Goal: Information Seeking & Learning: Learn about a topic

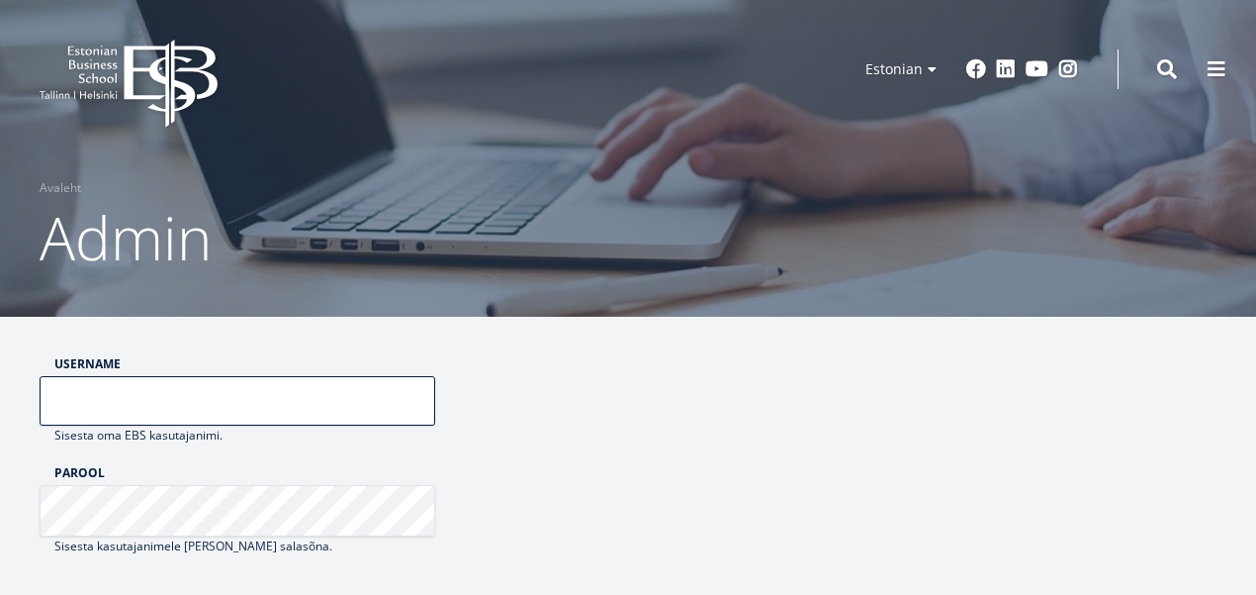
type input "******"
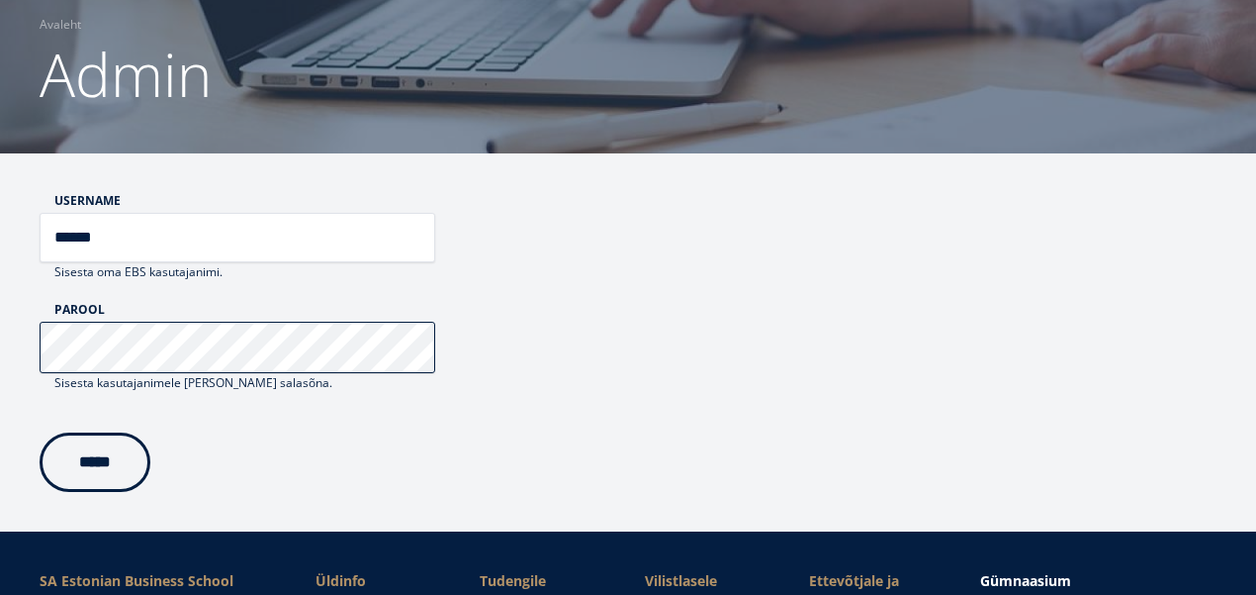
scroll to position [179, 0]
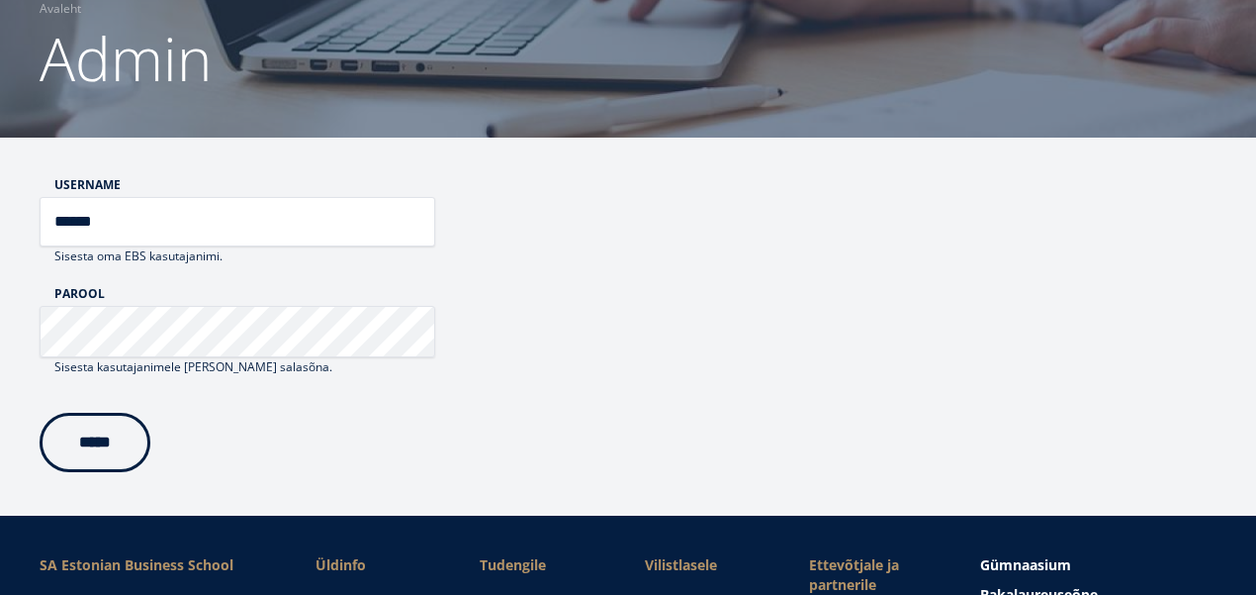
click at [120, 443] on input "*****" at bounding box center [95, 442] width 111 height 59
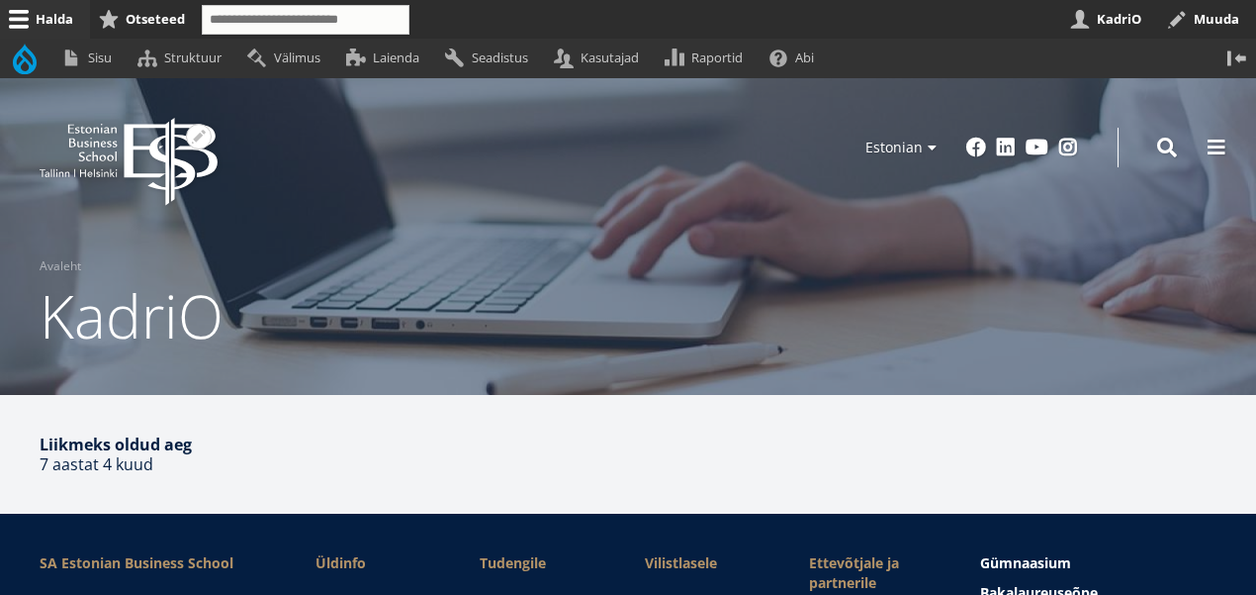
click at [116, 152] on icon at bounding box center [98, 156] width 38 height 10
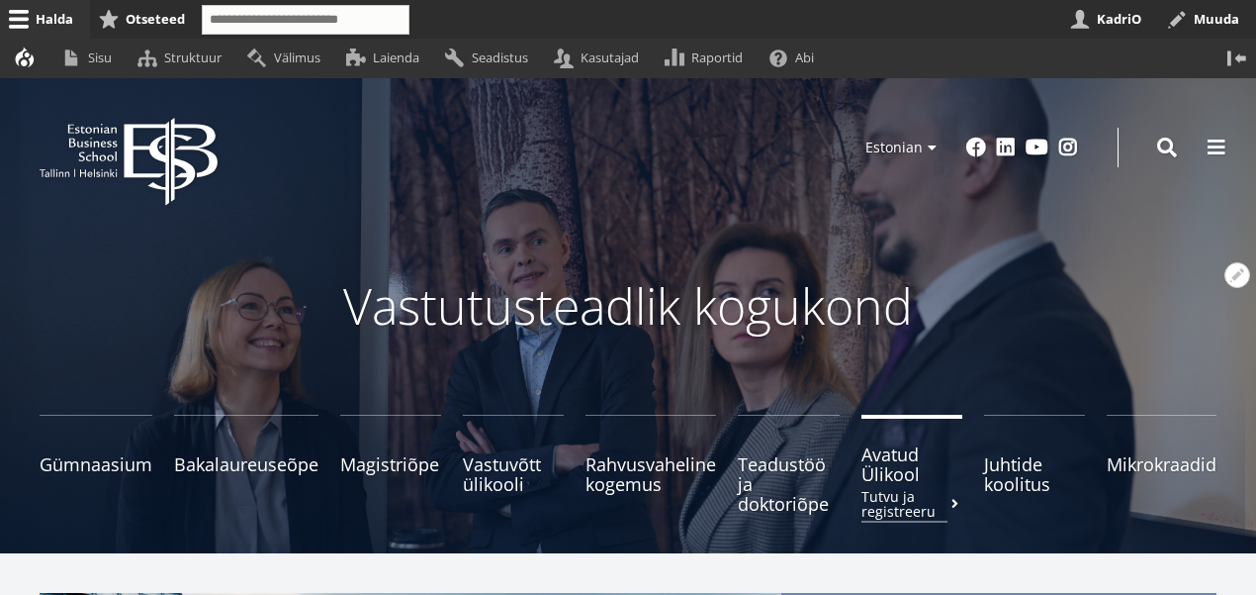
click at [886, 473] on span "Avatud Ülikool Tutvu ja registreeru" at bounding box center [912, 464] width 101 height 40
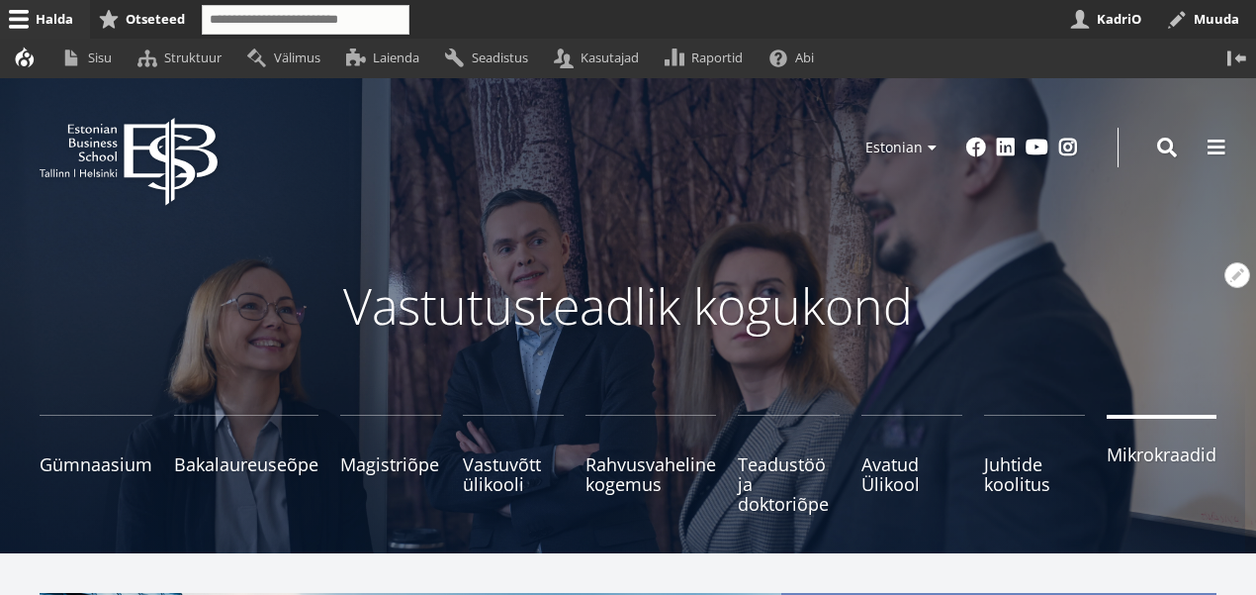
click at [1155, 472] on link "Mikrokraadid" at bounding box center [1162, 463] width 110 height 99
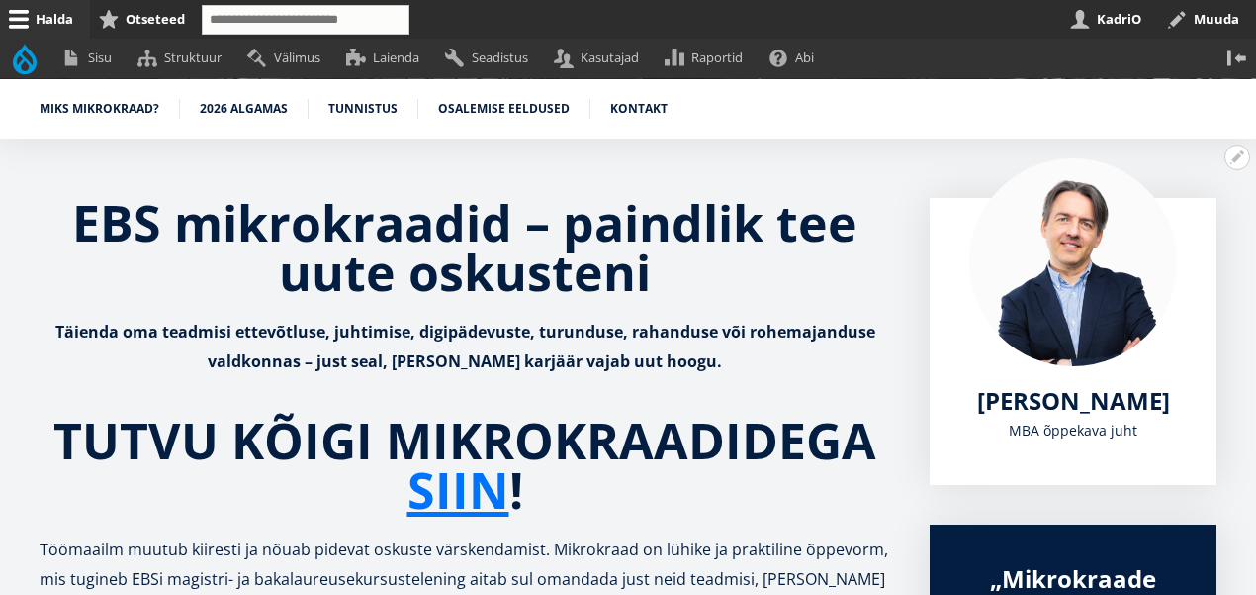
scroll to position [318, 0]
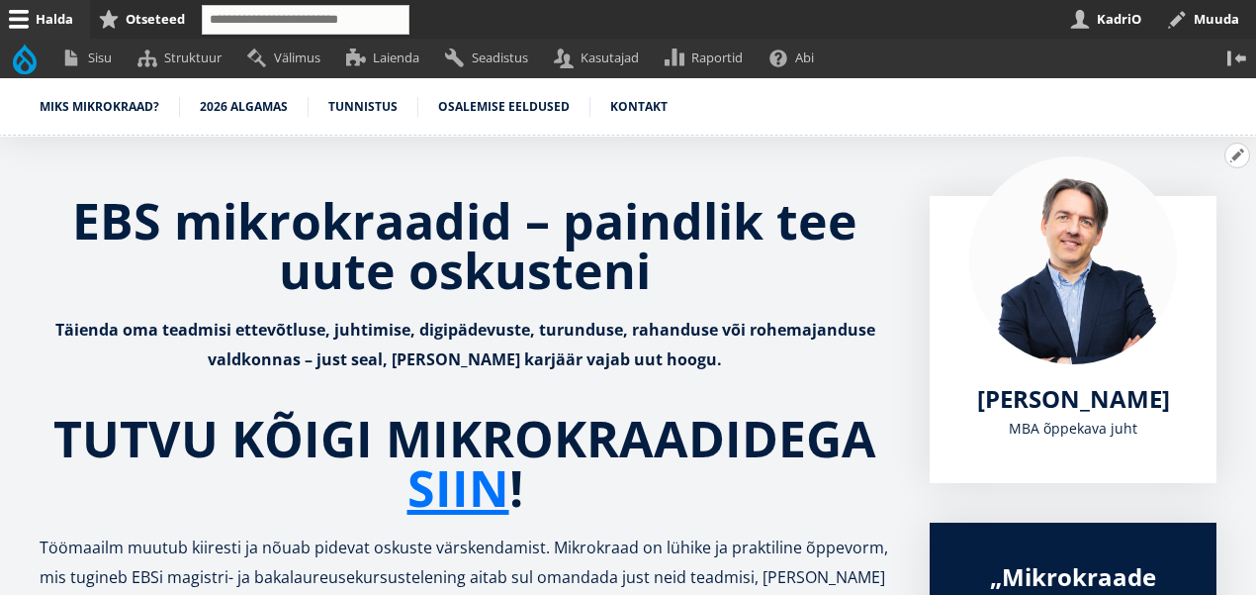
click at [1234, 155] on button "Avatud EBS mikrokraadid – paindlik tee uute oskusteni seaded" at bounding box center [1238, 155] width 26 height 26
click at [1192, 209] on link "Muuda" at bounding box center [1204, 209] width 90 height 21
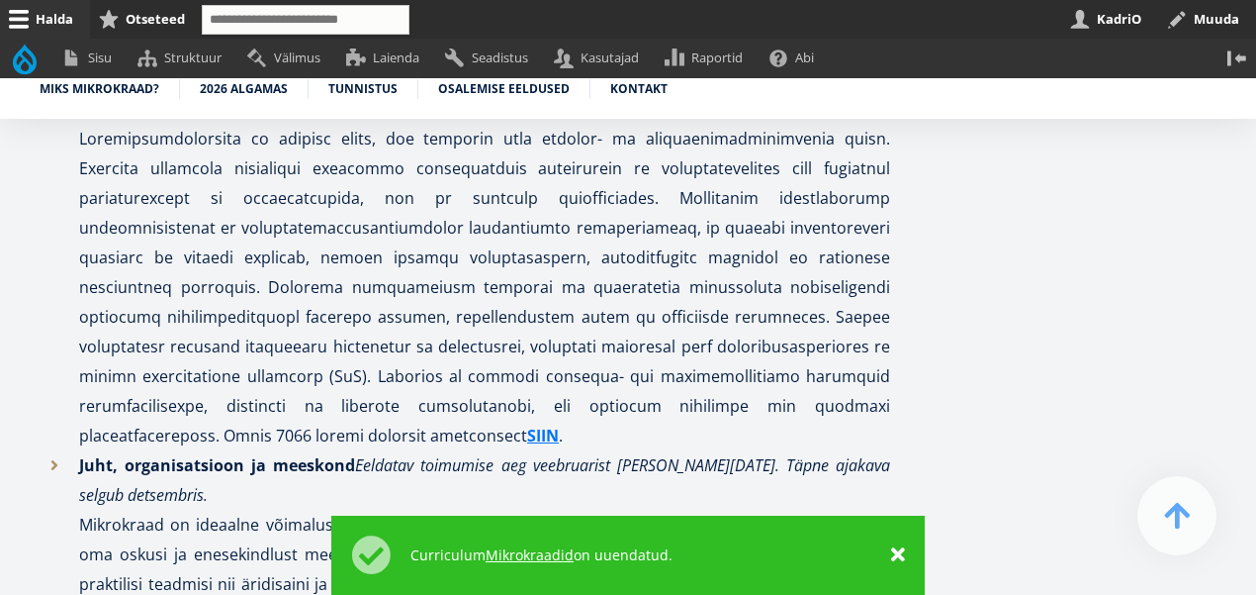
scroll to position [3765, 0]
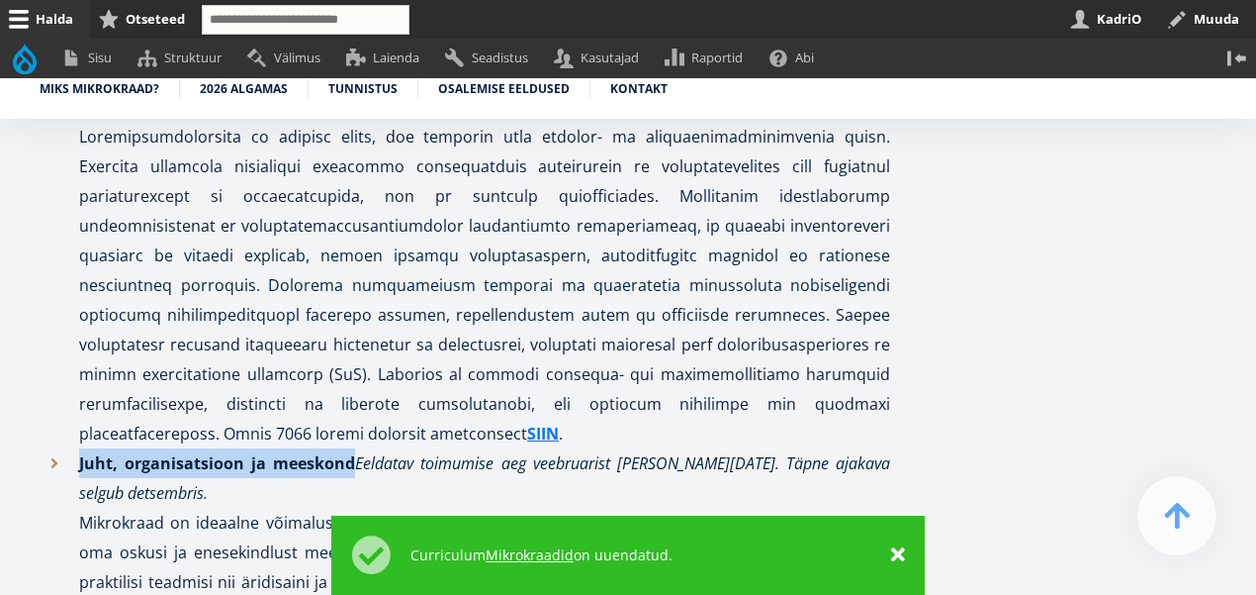
drag, startPoint x: 351, startPoint y: 311, endPoint x: 66, endPoint y: 300, distance: 285.1
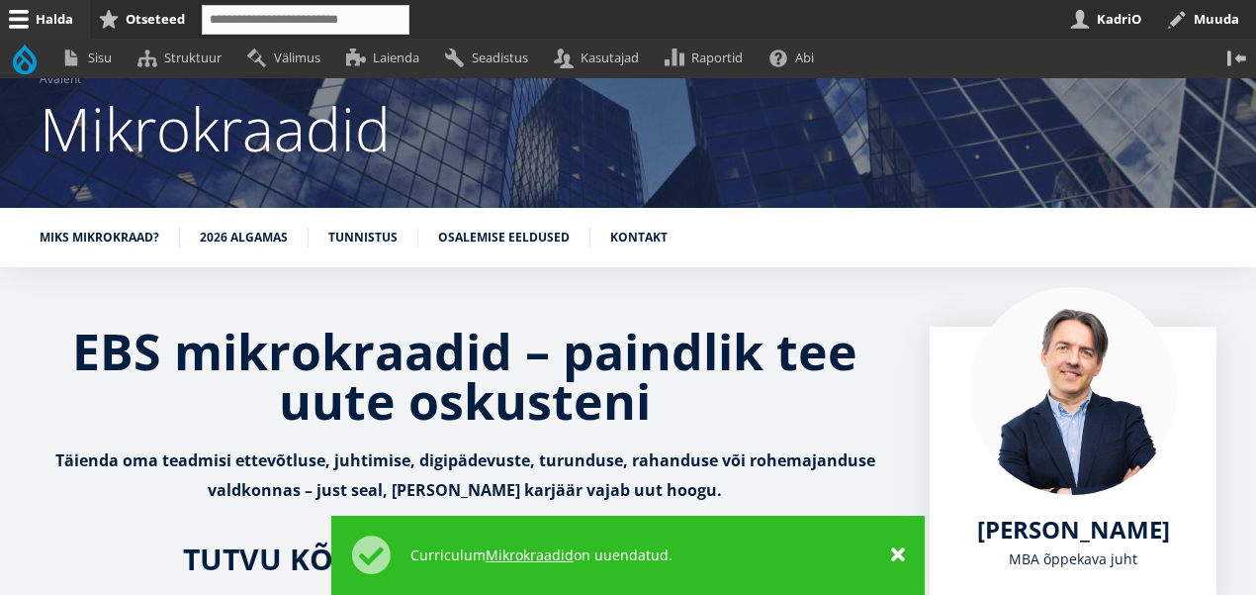
scroll to position [203, 0]
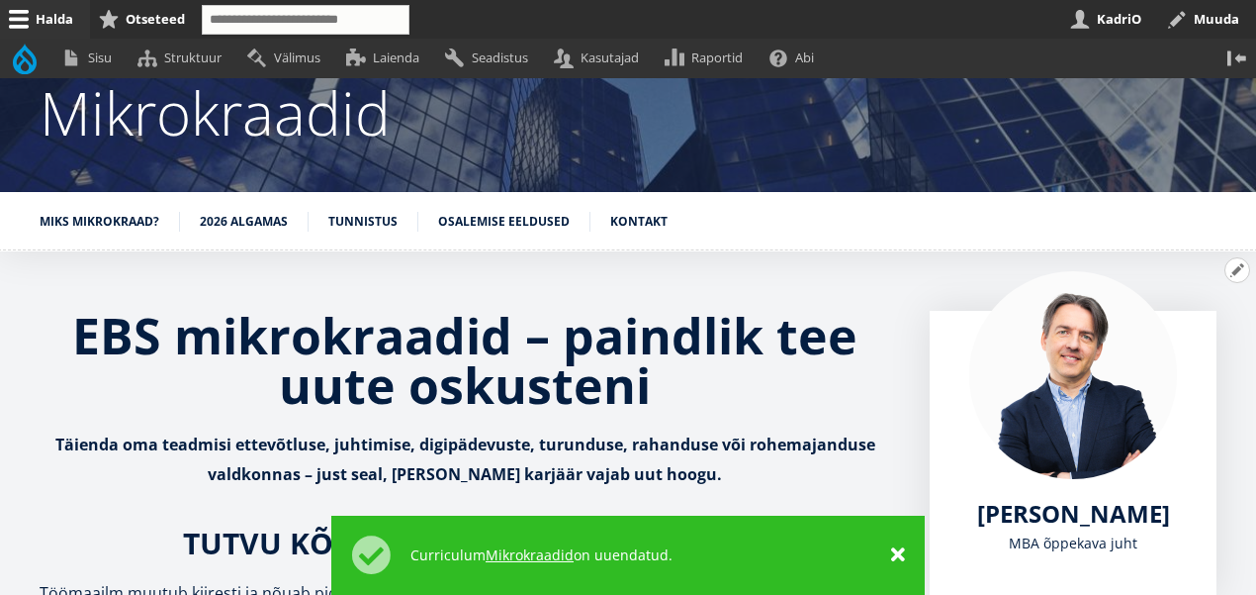
click at [1233, 268] on button "Avatud EBS mikrokraadid – paindlik tee uute oskusteni seaded" at bounding box center [1238, 270] width 26 height 26
click at [1189, 318] on link "Muuda" at bounding box center [1204, 324] width 90 height 21
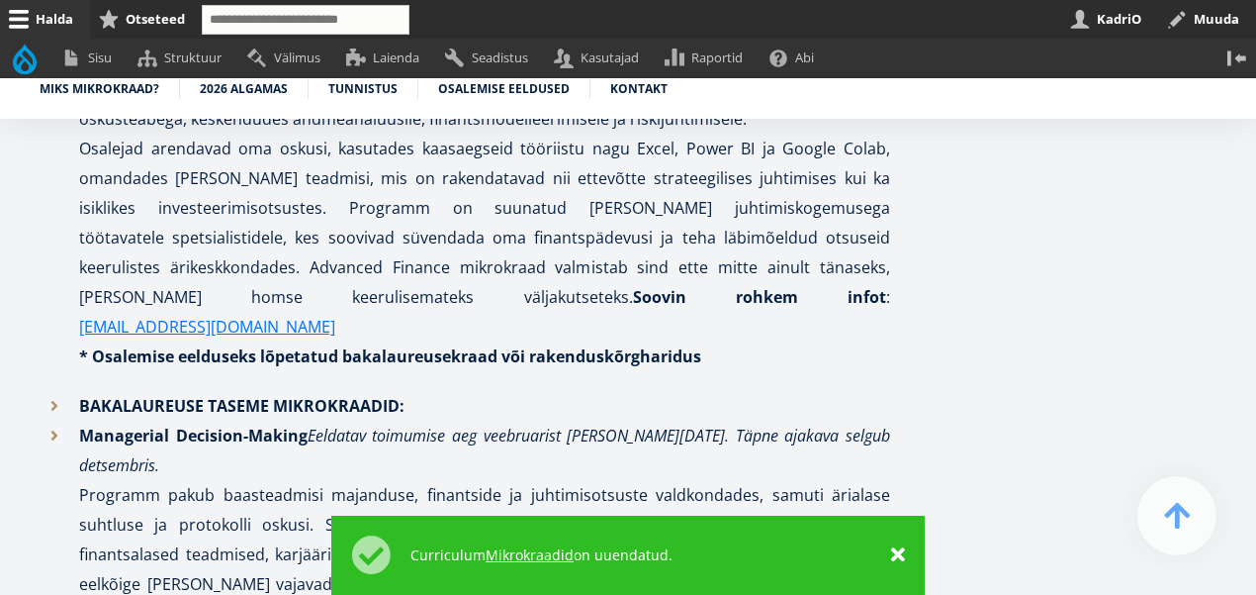
scroll to position [3139, 0]
